Goal: Use online tool/utility: Utilize a website feature to perform a specific function

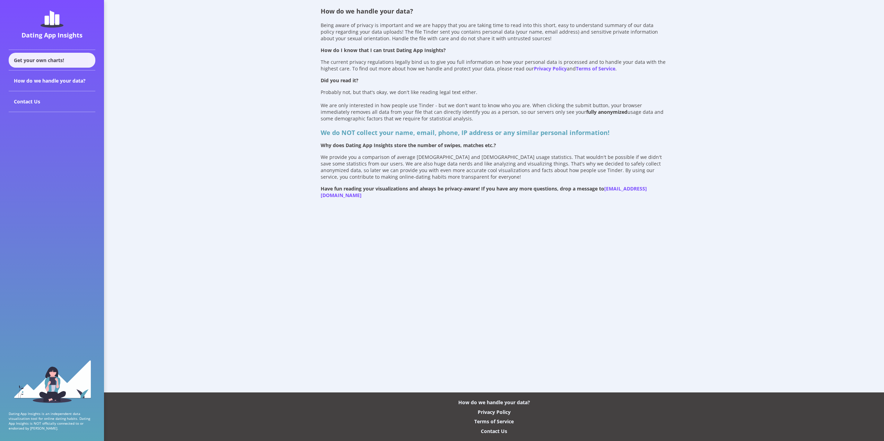
click at [51, 59] on div "Get your own charts!" at bounding box center [52, 60] width 87 height 15
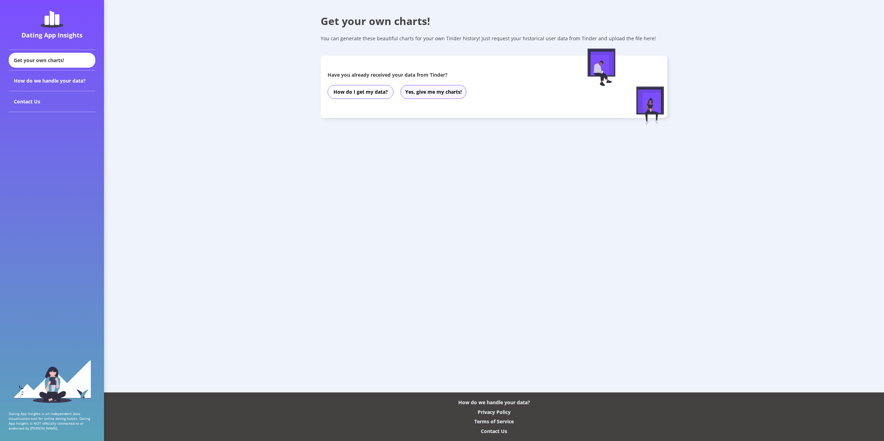
click at [438, 93] on button "Yes, give me my charts!" at bounding box center [433, 92] width 66 height 14
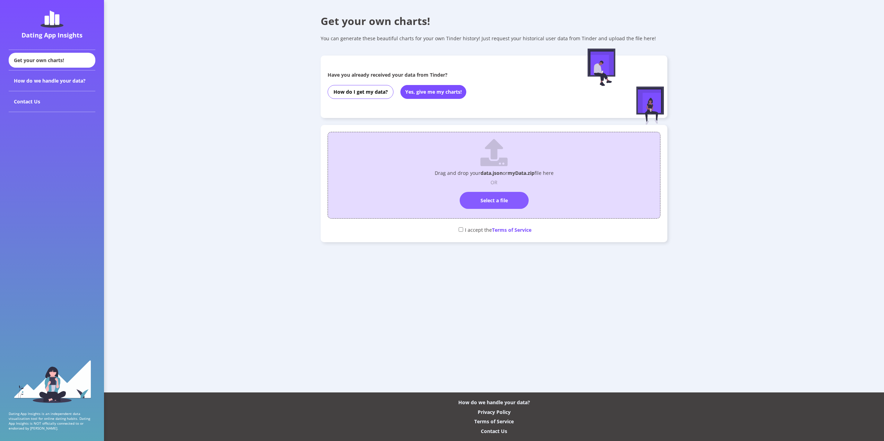
click at [508, 200] on label "Select a file" at bounding box center [494, 200] width 69 height 17
click at [494, 189] on input "Select a file" at bounding box center [494, 189] width 0 height 0
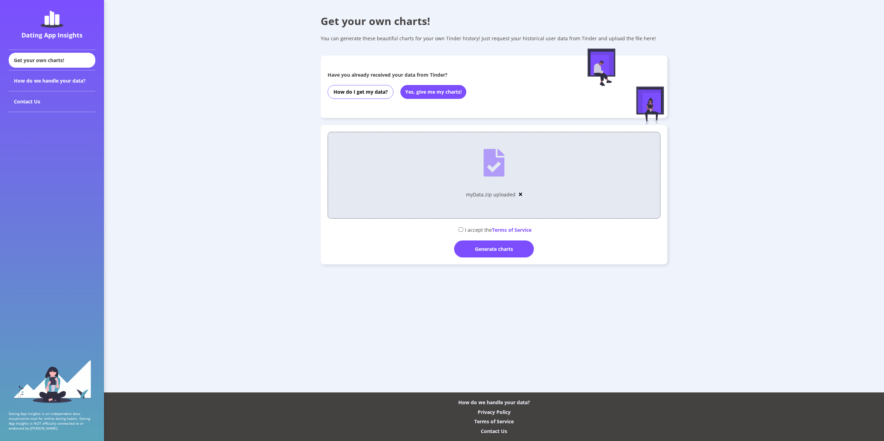
click at [461, 228] on input "checkbox" at bounding box center [461, 229] width 5 height 5
checkbox input "true"
click at [484, 250] on div "Generate charts" at bounding box center [494, 248] width 80 height 17
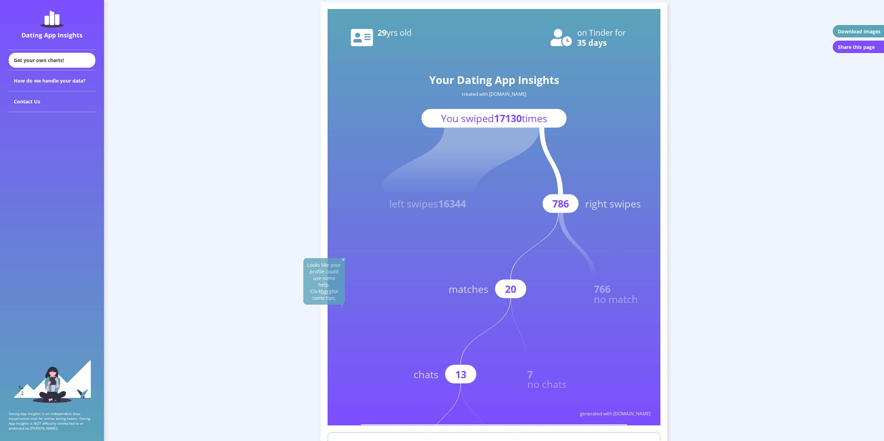
scroll to position [35, 0]
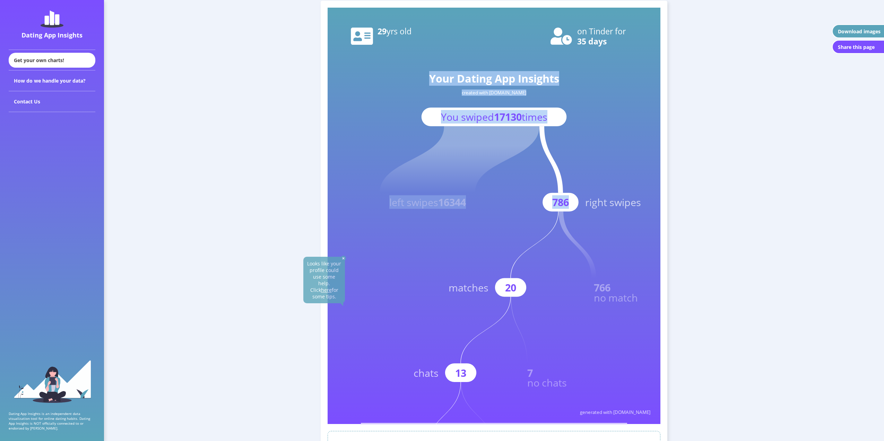
drag, startPoint x: 586, startPoint y: 204, endPoint x: 632, endPoint y: 210, distance: 46.5
click at [632, 210] on icon "Your Dating App Insights created with [DOMAIN_NAME] You swiped 17130 times left…" at bounding box center [494, 216] width 333 height 416
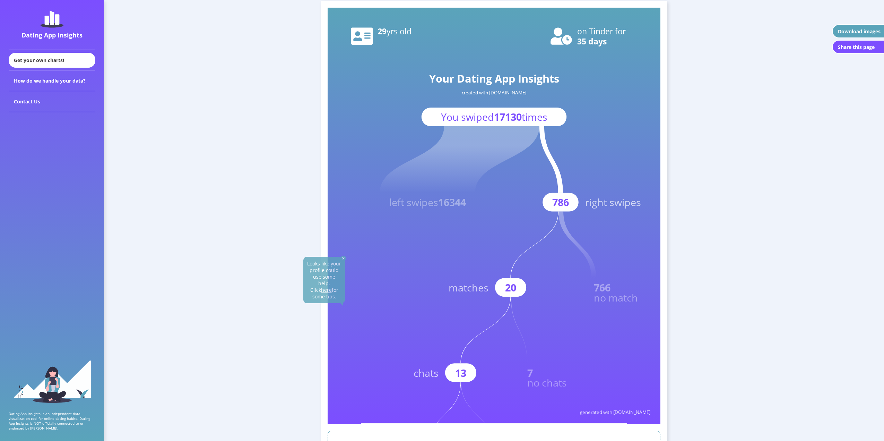
click at [622, 206] on text "right swipes" at bounding box center [613, 202] width 56 height 14
drag, startPoint x: 554, startPoint y: 205, endPoint x: 568, endPoint y: 206, distance: 13.5
click at [568, 206] on text "786" at bounding box center [560, 202] width 17 height 14
click at [556, 205] on text "786" at bounding box center [560, 202] width 17 height 14
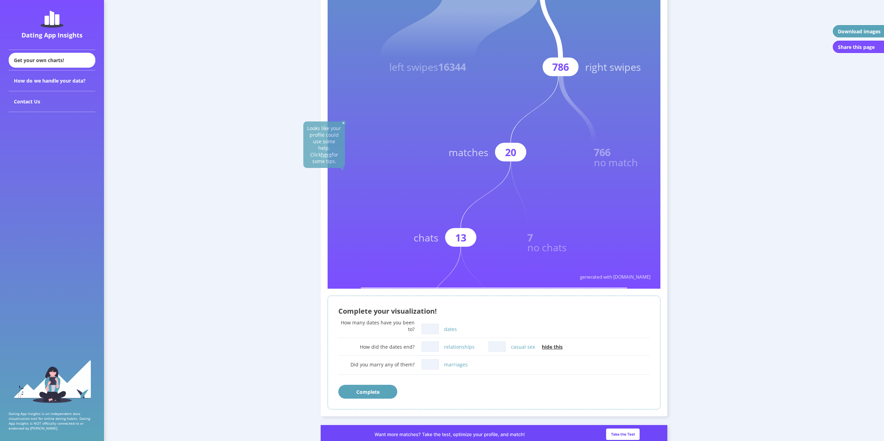
scroll to position [208, 0]
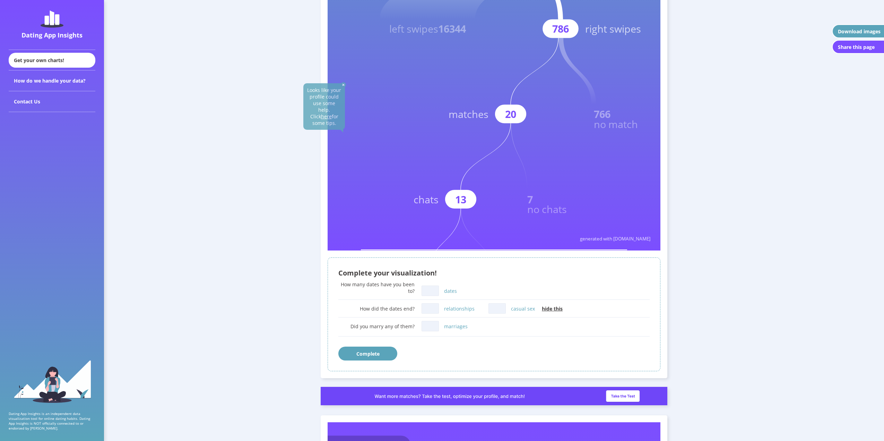
click at [438, 291] on input "dates" at bounding box center [430, 290] width 17 height 10
type input "2"
click at [377, 354] on button "Complete" at bounding box center [367, 353] width 59 height 14
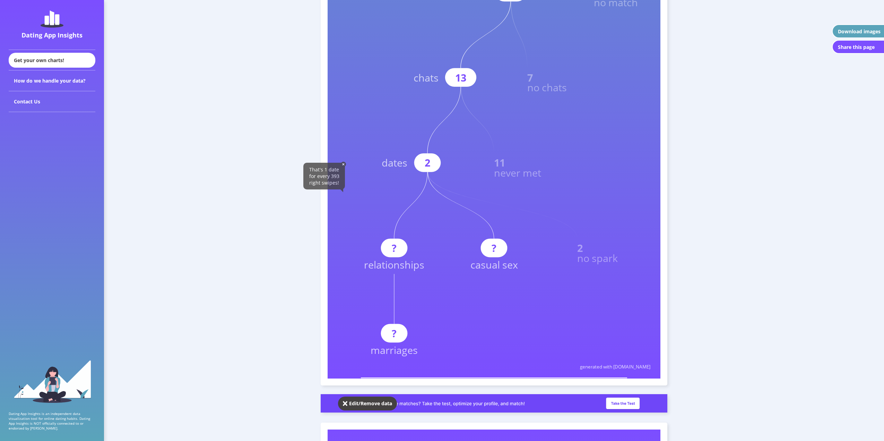
scroll to position [329, 0]
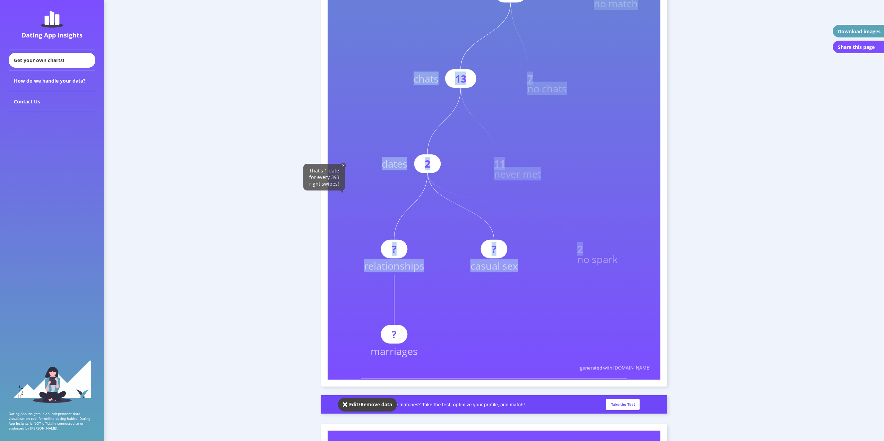
drag, startPoint x: 580, startPoint y: 248, endPoint x: 618, endPoint y: 257, distance: 38.9
click at [618, 257] on icon "Your Dating App Insights created with [DOMAIN_NAME] You swiped 17130 times left…" at bounding box center [494, 47] width 333 height 666
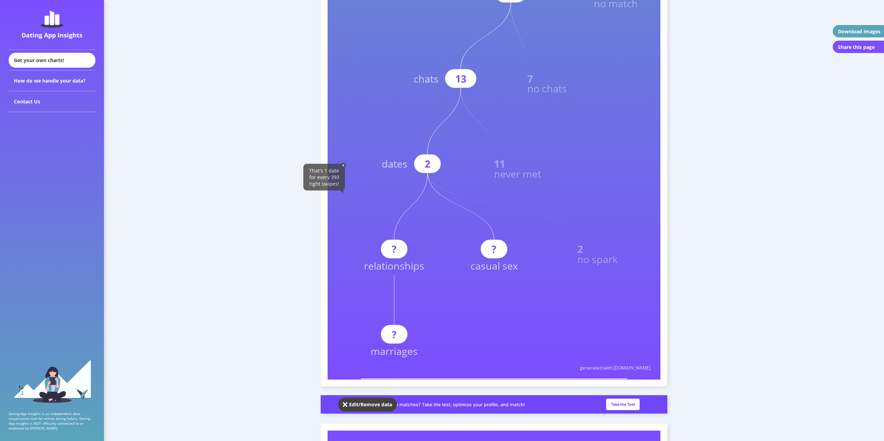
click at [596, 264] on text "no spark" at bounding box center [597, 259] width 41 height 14
click at [343, 165] on img at bounding box center [343, 165] width 5 height 5
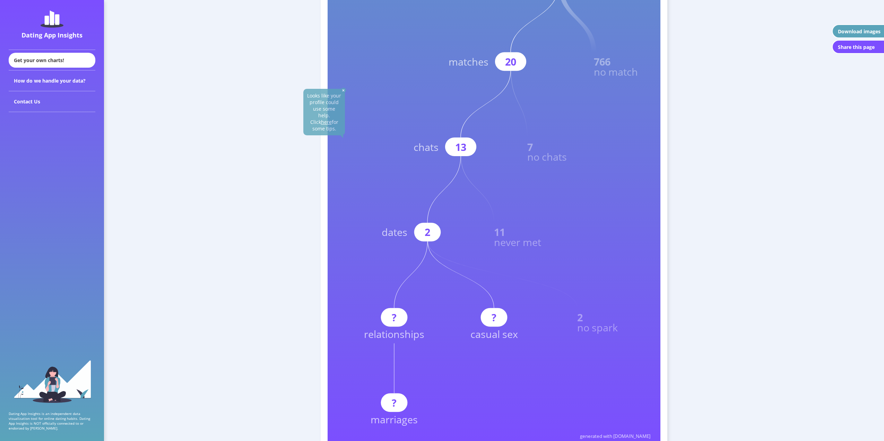
scroll to position [259, 0]
click at [343, 91] on img at bounding box center [343, 91] width 5 height 5
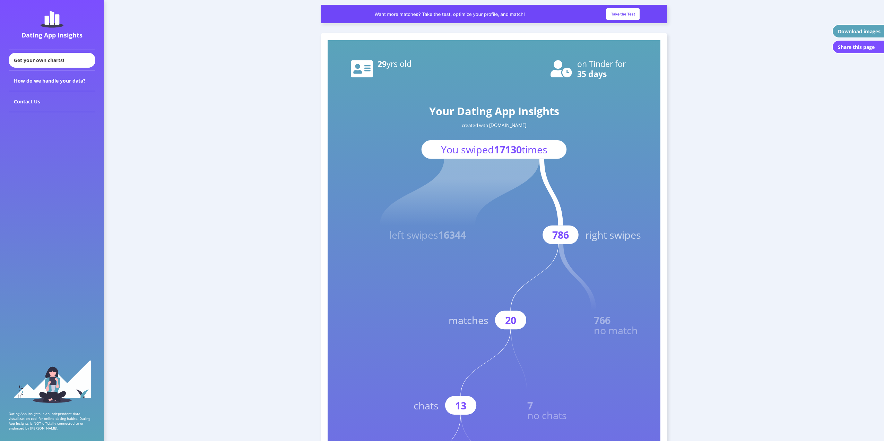
scroll to position [0, 0]
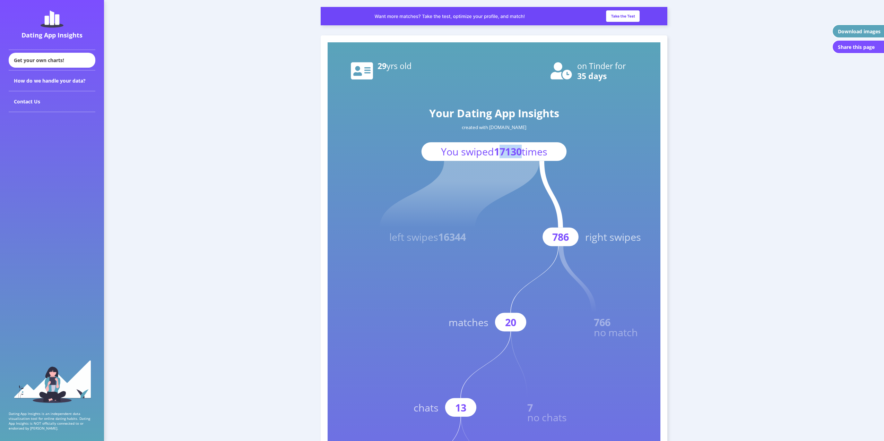
drag, startPoint x: 497, startPoint y: 154, endPoint x: 523, endPoint y: 149, distance: 27.0
click at [523, 149] on text "You swiped 17130 times" at bounding box center [494, 152] width 106 height 14
click at [512, 152] on tspan "17130" at bounding box center [508, 152] width 28 height 14
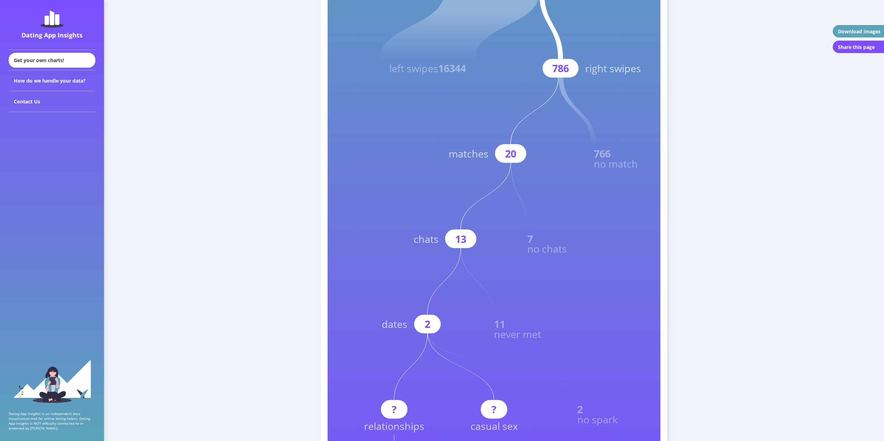
scroll to position [208, 0]
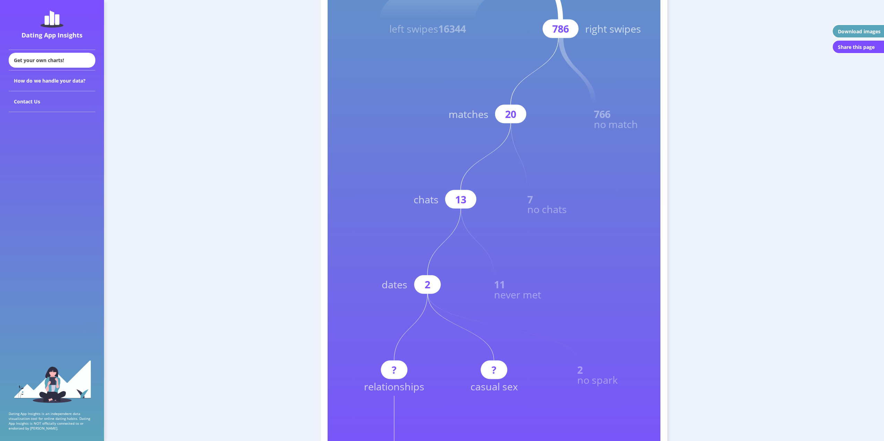
drag, startPoint x: 424, startPoint y: 279, endPoint x: 433, endPoint y: 278, distance: 9.2
click at [433, 278] on rect at bounding box center [427, 284] width 27 height 19
click at [430, 285] on text "2" at bounding box center [428, 284] width 6 height 14
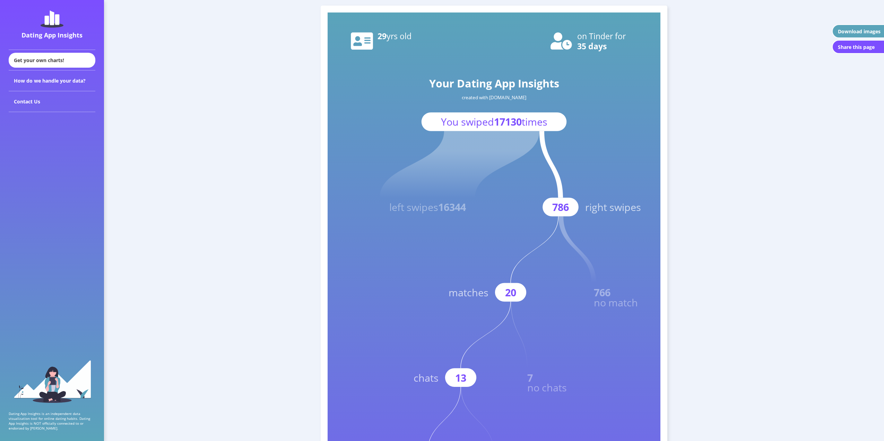
scroll to position [139, 0]
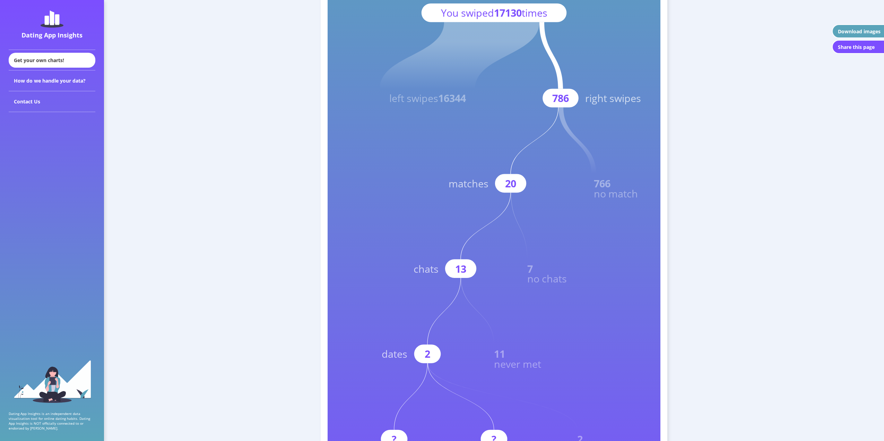
drag, startPoint x: 551, startPoint y: 94, endPoint x: 571, endPoint y: 96, distance: 19.9
click at [571, 96] on rect at bounding box center [561, 98] width 36 height 19
click at [450, 96] on tspan "16344" at bounding box center [452, 98] width 28 height 14
click at [562, 96] on text "786" at bounding box center [560, 98] width 17 height 14
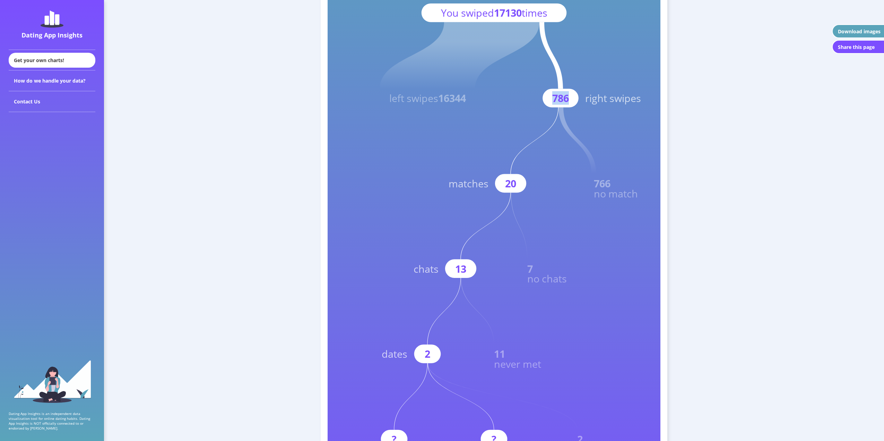
click at [562, 96] on text "786" at bounding box center [560, 98] width 17 height 14
click at [559, 97] on text "786" at bounding box center [560, 98] width 17 height 14
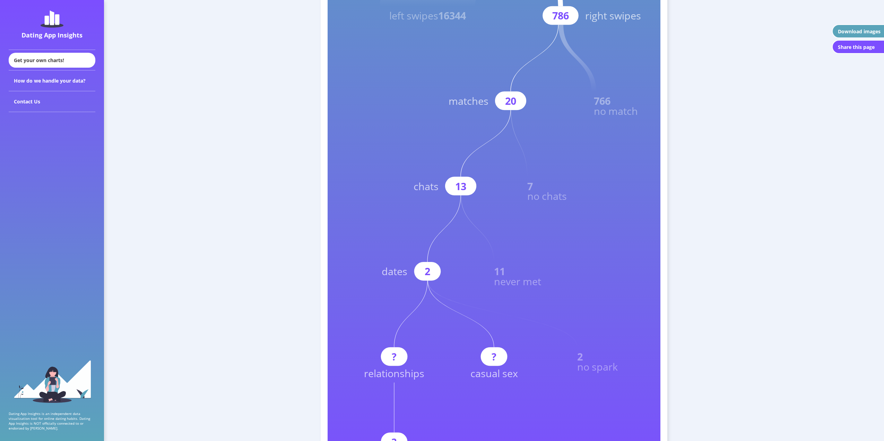
scroll to position [243, 0]
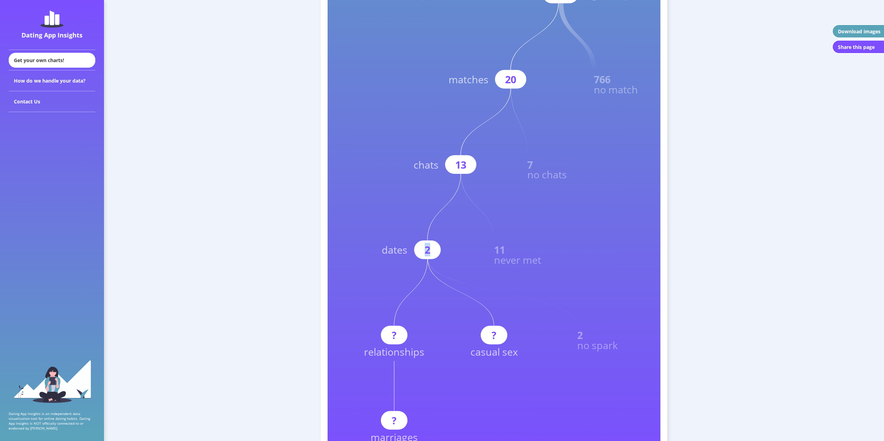
drag, startPoint x: 423, startPoint y: 253, endPoint x: 429, endPoint y: 253, distance: 6.3
click at [429, 253] on g "2 dates" at bounding box center [421, 216] width 79 height 85
click at [429, 253] on text "2" at bounding box center [428, 250] width 6 height 14
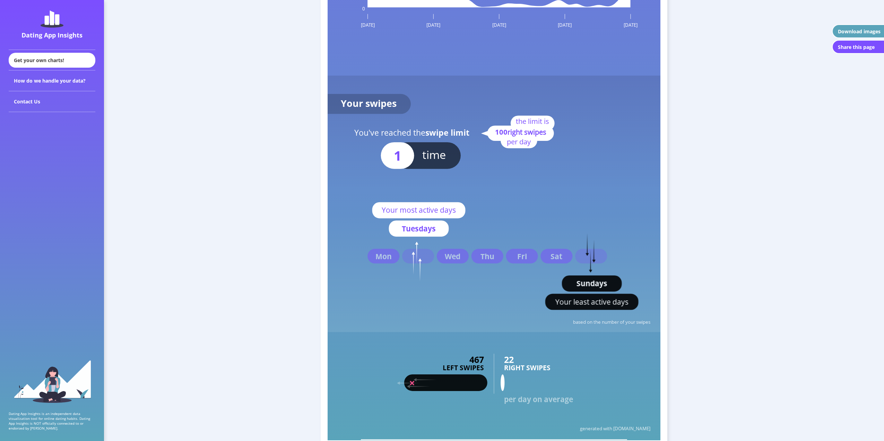
scroll to position [1283, 0]
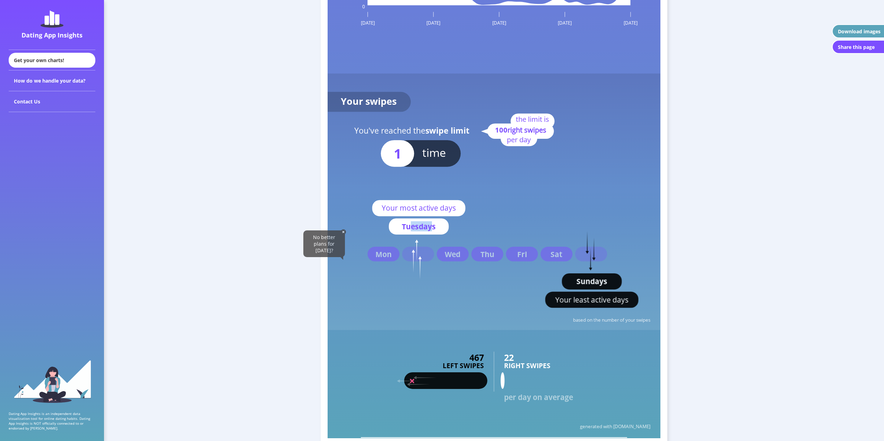
drag, startPoint x: 411, startPoint y: 229, endPoint x: 434, endPoint y: 223, distance: 23.3
click at [434, 223] on text "Tuesdays" at bounding box center [419, 226] width 34 height 10
click at [429, 224] on text "Tuesdays" at bounding box center [419, 226] width 34 height 10
drag, startPoint x: 584, startPoint y: 302, endPoint x: 606, endPoint y: 300, distance: 22.6
click at [606, 300] on text "Your least active days" at bounding box center [591, 299] width 73 height 10
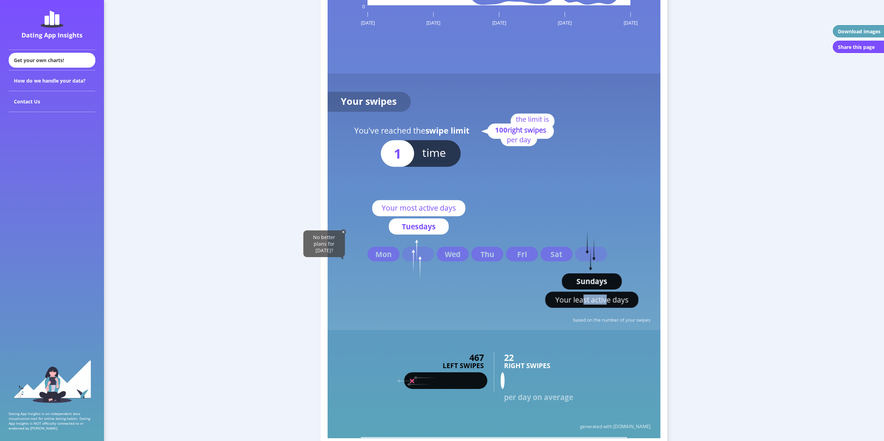
click at [606, 300] on text "Your least active days" at bounding box center [591, 299] width 73 height 10
click at [343, 231] on img at bounding box center [343, 231] width 5 height 5
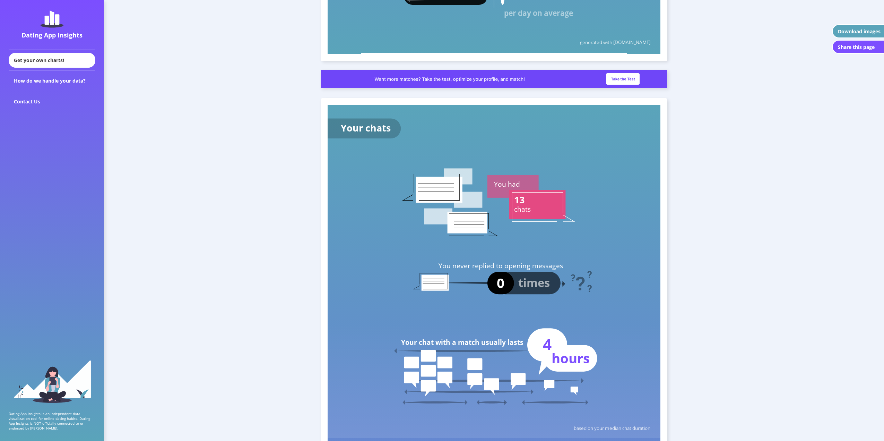
scroll to position [1699, 0]
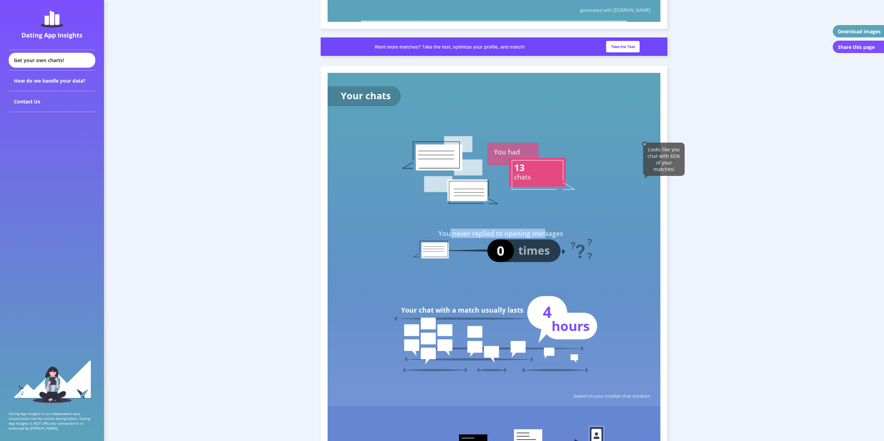
drag, startPoint x: 450, startPoint y: 235, endPoint x: 544, endPoint y: 232, distance: 94.0
click at [544, 232] on text "You never replied to opening messages" at bounding box center [501, 233] width 124 height 9
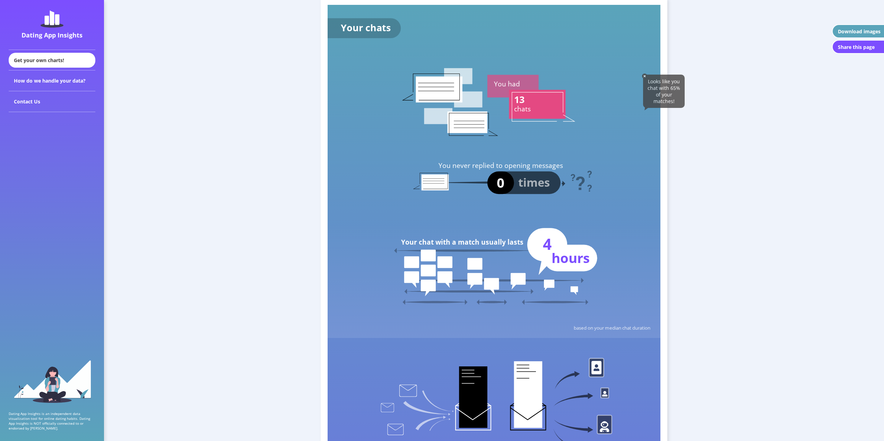
scroll to position [1768, 0]
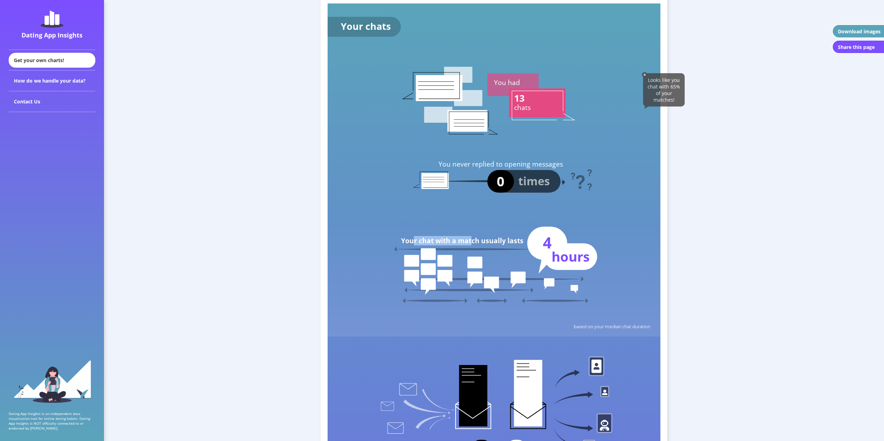
drag, startPoint x: 415, startPoint y: 242, endPoint x: 472, endPoint y: 238, distance: 57.3
click at [472, 238] on text "Your chat with a match usually lasts" at bounding box center [462, 240] width 122 height 9
click at [481, 238] on text "Your chat with a match usually lasts" at bounding box center [462, 240] width 122 height 9
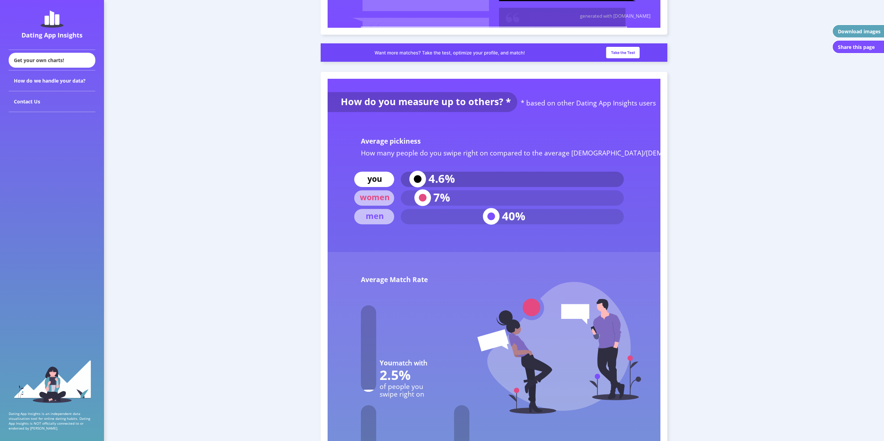
scroll to position [2774, 0]
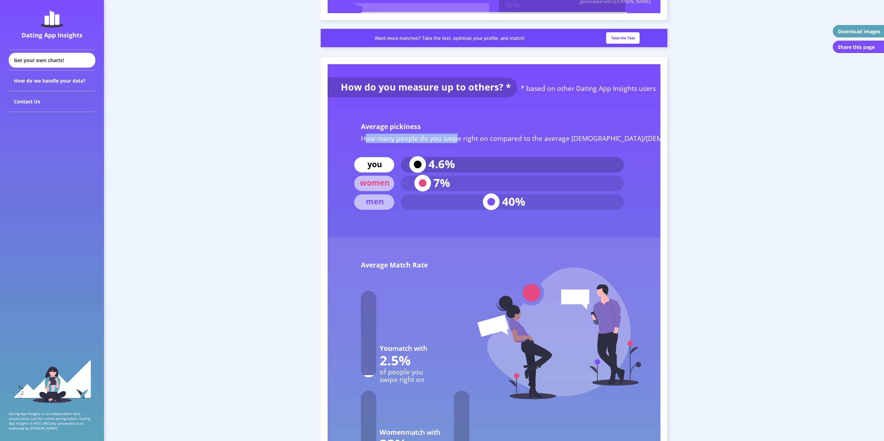
drag, startPoint x: 365, startPoint y: 140, endPoint x: 454, endPoint y: 138, distance: 88.8
click at [454, 138] on text "How many people do you swipe right on compared to the average [DEMOGRAPHIC_DATA…" at bounding box center [549, 137] width 376 height 9
drag, startPoint x: 476, startPoint y: 137, endPoint x: 571, endPoint y: 139, distance: 95.0
click at [571, 139] on text "How many people do you swipe right on compared to the average [DEMOGRAPHIC_DATA…" at bounding box center [549, 137] width 376 height 9
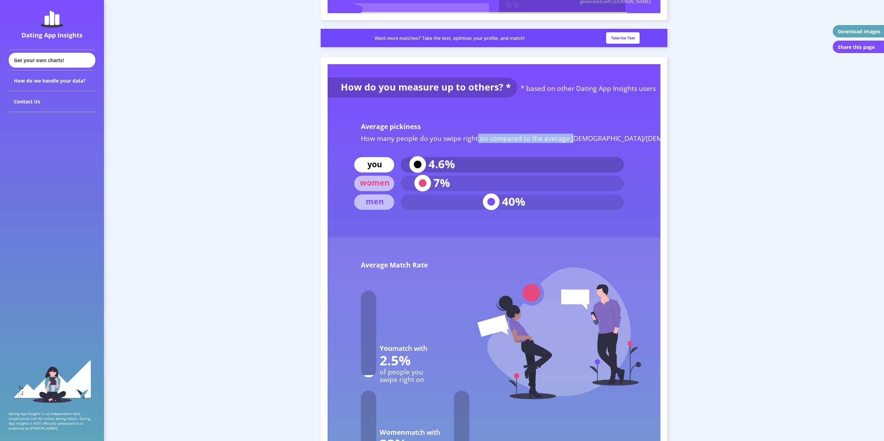
click at [576, 138] on text "How many people do you swipe right on compared to the average [DEMOGRAPHIC_DATA…" at bounding box center [549, 137] width 376 height 9
click at [596, 139] on text "How many people do you swipe right on compared to the average [DEMOGRAPHIC_DATA…" at bounding box center [549, 137] width 376 height 9
drag, startPoint x: 430, startPoint y: 164, endPoint x: 446, endPoint y: 163, distance: 15.4
click at [446, 163] on text "4.6%" at bounding box center [442, 164] width 26 height 16
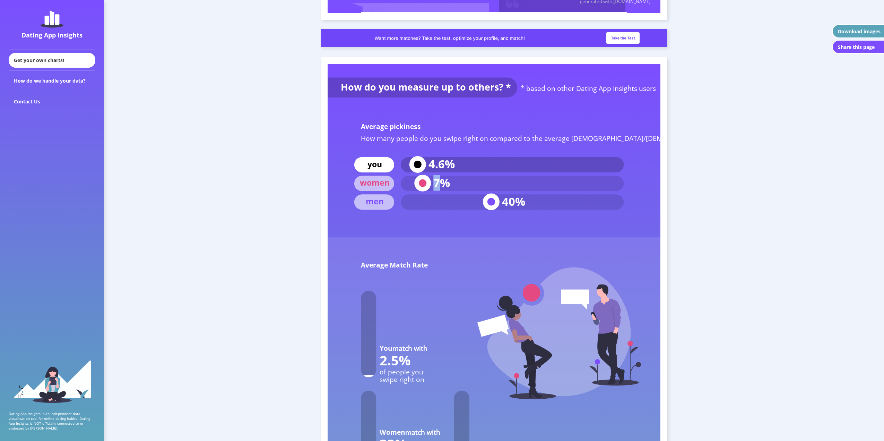
drag, startPoint x: 436, startPoint y: 181, endPoint x: 441, endPoint y: 181, distance: 5.9
click at [441, 181] on text "7%" at bounding box center [441, 183] width 17 height 16
drag, startPoint x: 503, startPoint y: 199, endPoint x: 520, endPoint y: 201, distance: 17.1
click at [520, 201] on text "40%" at bounding box center [513, 201] width 23 height 16
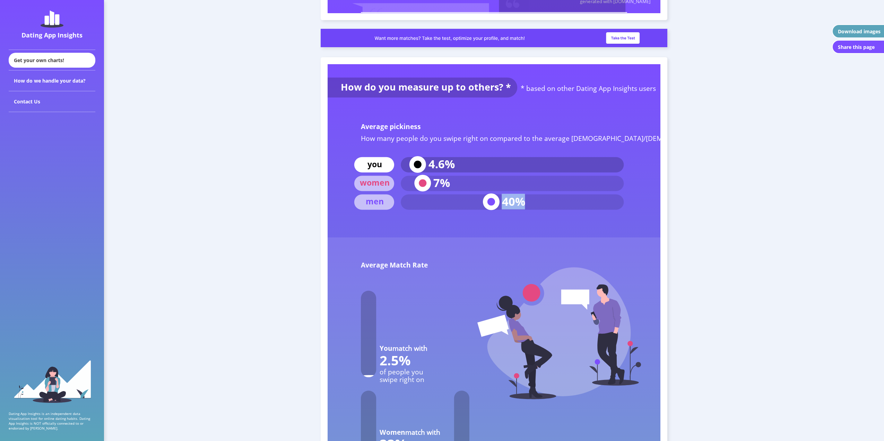
click at [520, 201] on text "40%" at bounding box center [513, 201] width 23 height 16
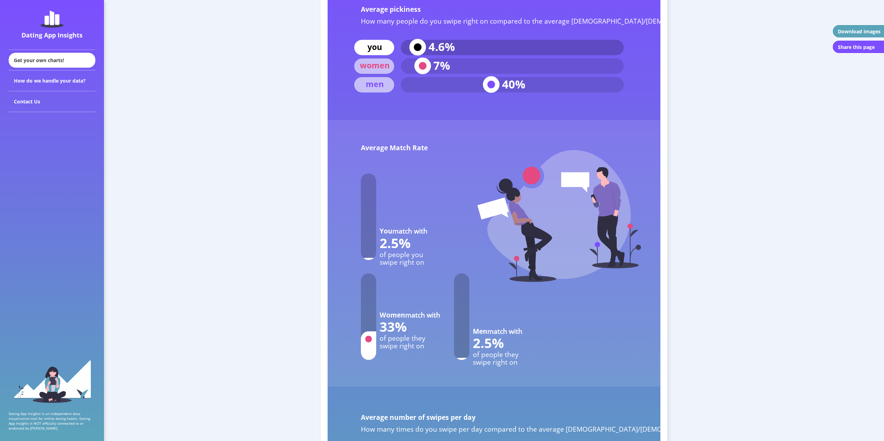
scroll to position [2913, 0]
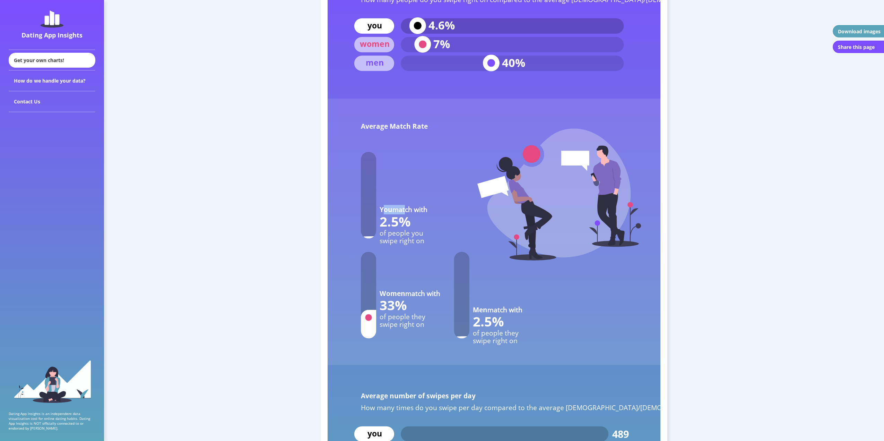
drag, startPoint x: 384, startPoint y: 211, endPoint x: 403, endPoint y: 209, distance: 19.2
click at [403, 209] on text "You match with" at bounding box center [404, 209] width 48 height 9
click at [403, 209] on tspan "match with" at bounding box center [410, 209] width 35 height 9
drag, startPoint x: 477, startPoint y: 309, endPoint x: 512, endPoint y: 308, distance: 35.4
click at [512, 308] on text "Men match with" at bounding box center [498, 309] width 50 height 9
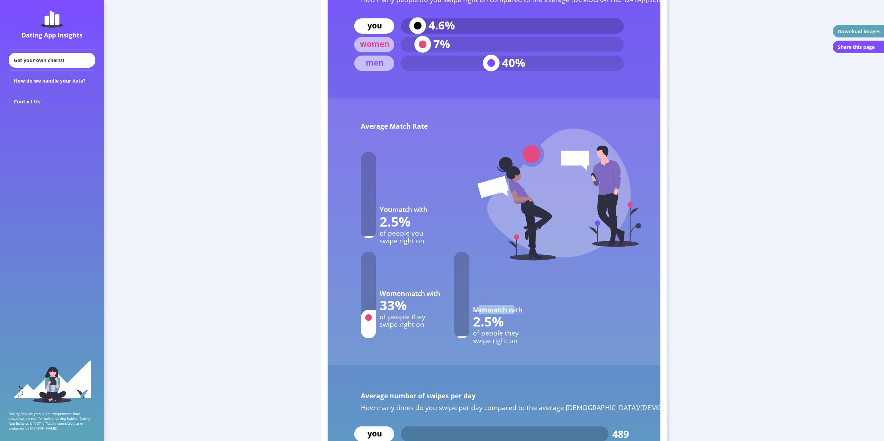
click at [512, 308] on tspan "match with" at bounding box center [505, 309] width 35 height 9
drag, startPoint x: 479, startPoint y: 332, endPoint x: 506, endPoint y: 344, distance: 29.2
click at [506, 344] on g "Men match with 2.5% of people they swipe right on" at bounding box center [488, 298] width 68 height 93
click at [493, 338] on text "swipe right on" at bounding box center [495, 340] width 45 height 9
click at [408, 232] on text "of people you" at bounding box center [402, 232] width 44 height 9
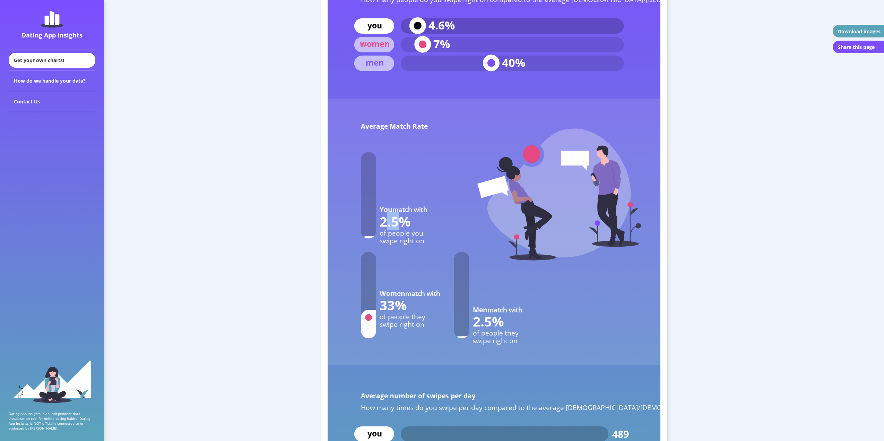
drag, startPoint x: 384, startPoint y: 222, endPoint x: 398, endPoint y: 222, distance: 13.9
click at [398, 222] on text "2.5%" at bounding box center [395, 221] width 31 height 18
click at [389, 303] on text "33%" at bounding box center [393, 305] width 27 height 18
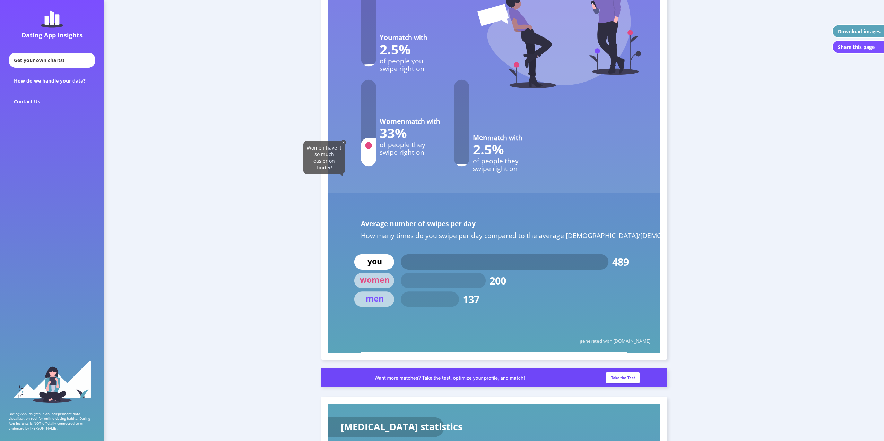
scroll to position [3086, 0]
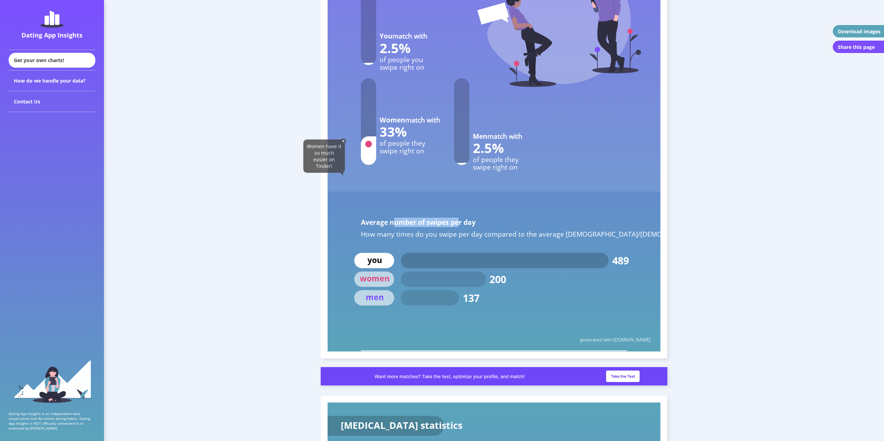
drag, startPoint x: 394, startPoint y: 219, endPoint x: 457, endPoint y: 224, distance: 62.9
click at [457, 224] on text "Average number of swipes per day" at bounding box center [418, 221] width 115 height 9
drag, startPoint x: 380, startPoint y: 235, endPoint x: 396, endPoint y: 237, distance: 16.0
click at [396, 237] on text "How many times do you swipe per day compared to the average [DEMOGRAPHIC_DATA]/…" at bounding box center [546, 233] width 370 height 9
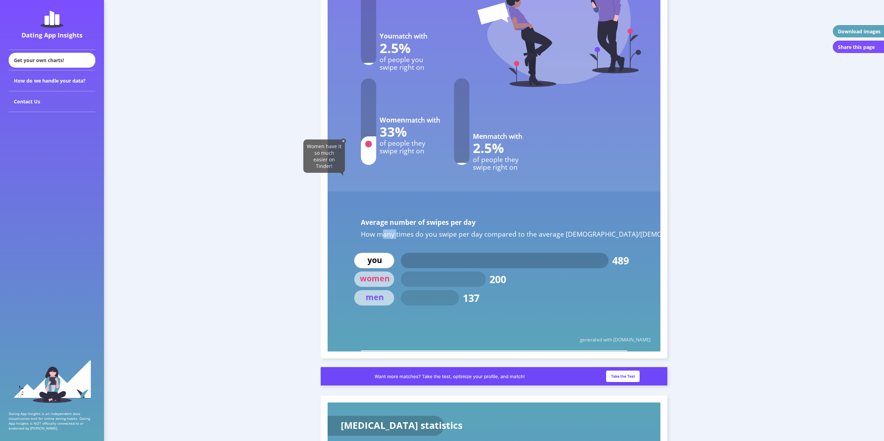
click at [396, 237] on text "How many times do you swipe per day compared to the average [DEMOGRAPHIC_DATA]/…" at bounding box center [546, 233] width 370 height 9
click at [620, 258] on text "489" at bounding box center [620, 260] width 17 height 14
click at [621, 258] on text "489" at bounding box center [620, 260] width 17 height 14
click at [406, 234] on text "How many times do you swipe per day compared to the average [DEMOGRAPHIC_DATA]/…" at bounding box center [546, 233] width 370 height 9
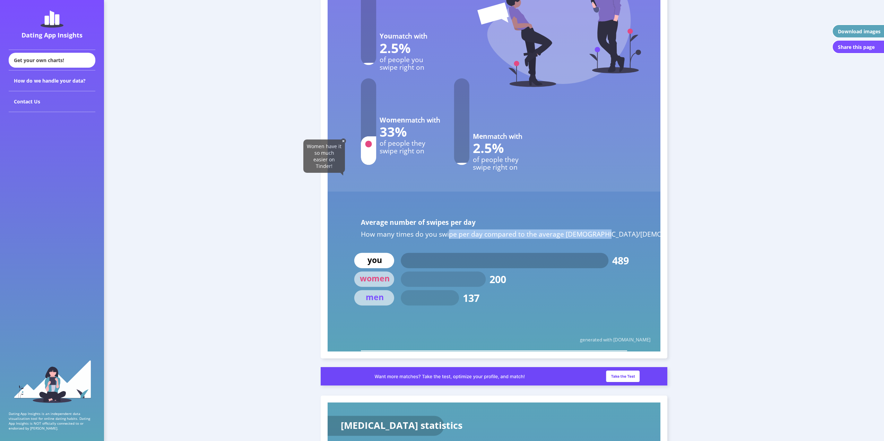
drag, startPoint x: 448, startPoint y: 230, endPoint x: 601, endPoint y: 232, distance: 152.9
click at [601, 232] on text "How many times do you swipe per day compared to the average [DEMOGRAPHIC_DATA]/…" at bounding box center [546, 233] width 370 height 9
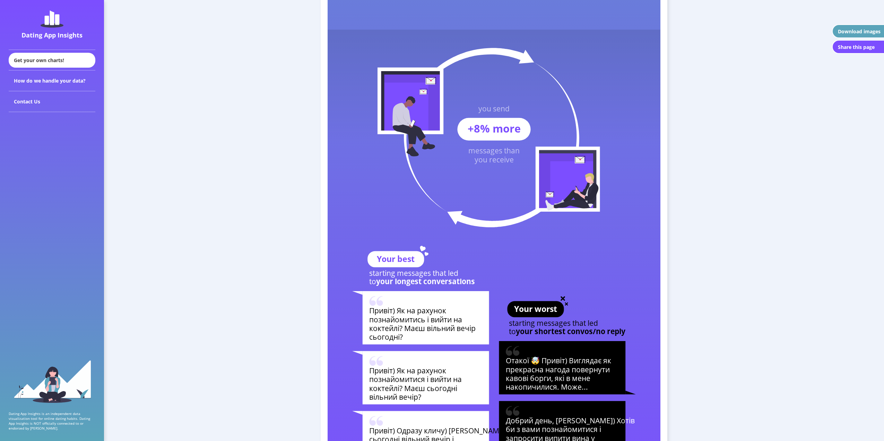
scroll to position [2263, 0]
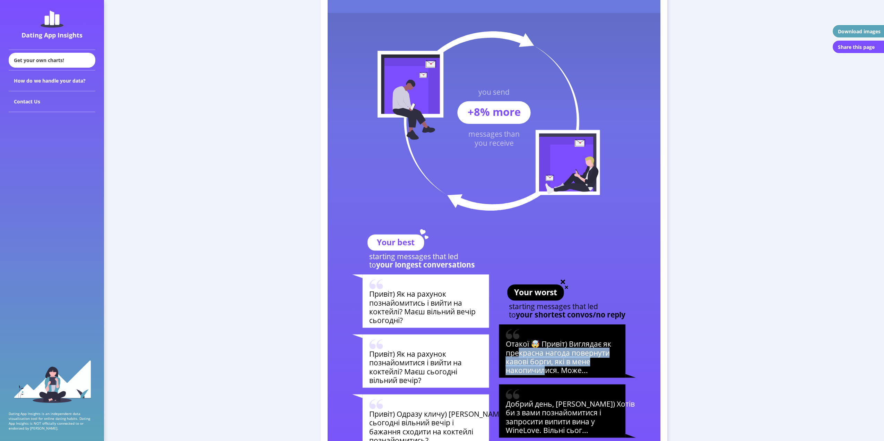
drag, startPoint x: 519, startPoint y: 352, endPoint x: 547, endPoint y: 372, distance: 34.3
click at [547, 372] on text "Отакої 🤯 Привіт) Виглядає як прекрасна нагода повернути кавові борги, які в мен…" at bounding box center [558, 356] width 105 height 36
click at [547, 369] on tspan "накопичилися. Може..." at bounding box center [547, 370] width 82 height 10
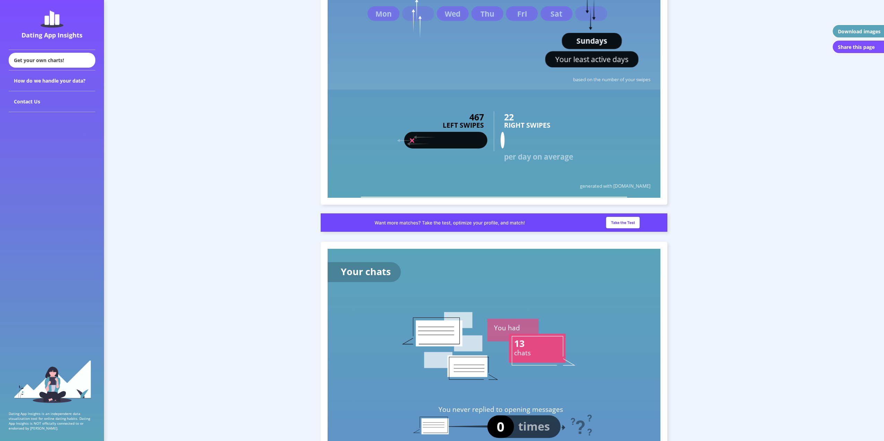
scroll to position [1639, 0]
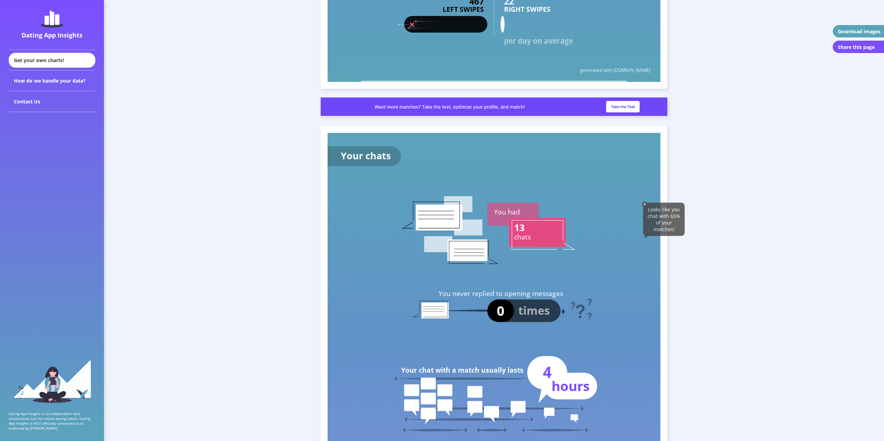
click at [645, 203] on img at bounding box center [644, 203] width 5 height 5
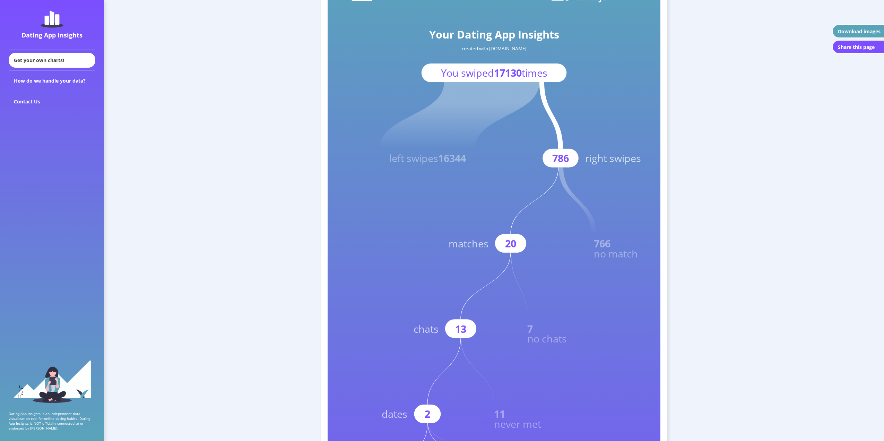
scroll to position [0, 0]
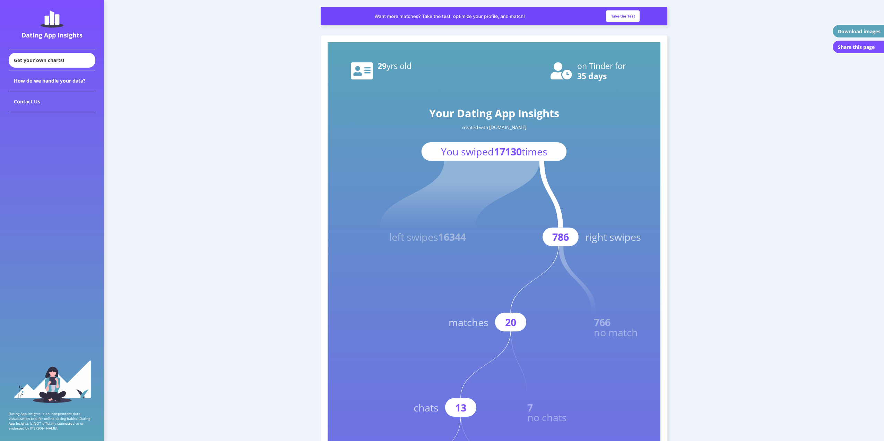
click at [615, 16] on img at bounding box center [494, 16] width 347 height 18
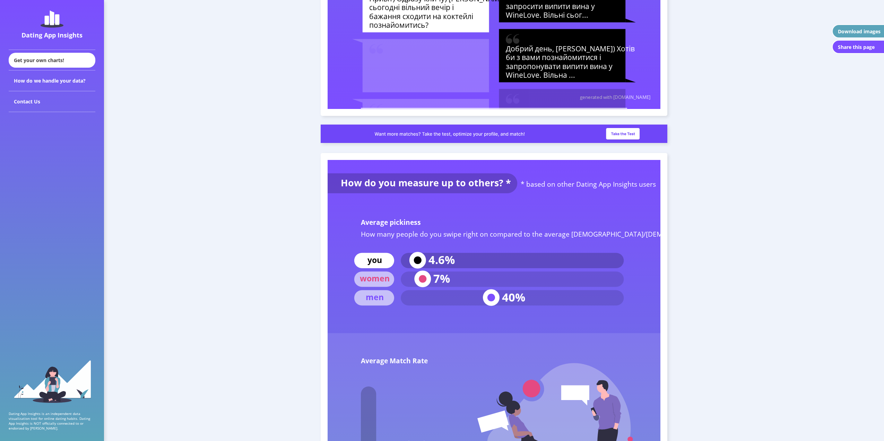
scroll to position [2705, 0]
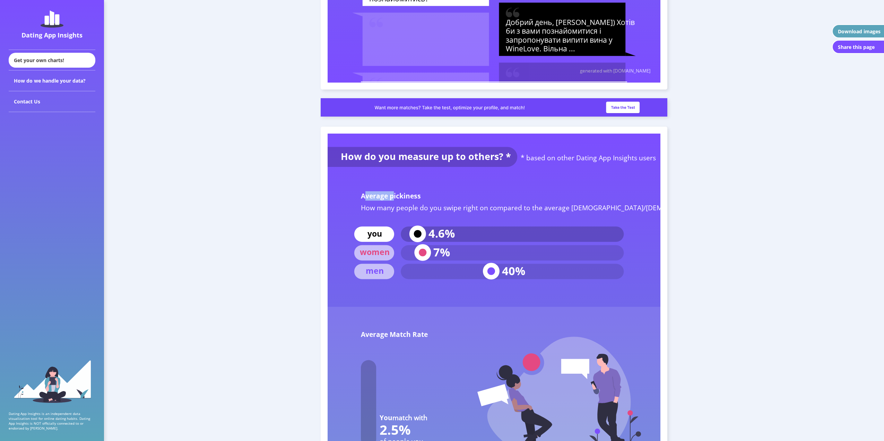
drag, startPoint x: 374, startPoint y: 194, endPoint x: 394, endPoint y: 193, distance: 19.4
click at [394, 193] on text "Average pickiness" at bounding box center [391, 195] width 60 height 9
drag, startPoint x: 381, startPoint y: 204, endPoint x: 577, endPoint y: 206, distance: 196.3
click at [577, 206] on text "How many people do you swipe right on compared to the average [DEMOGRAPHIC_DATA…" at bounding box center [549, 207] width 376 height 9
